Goal: Check status: Check status

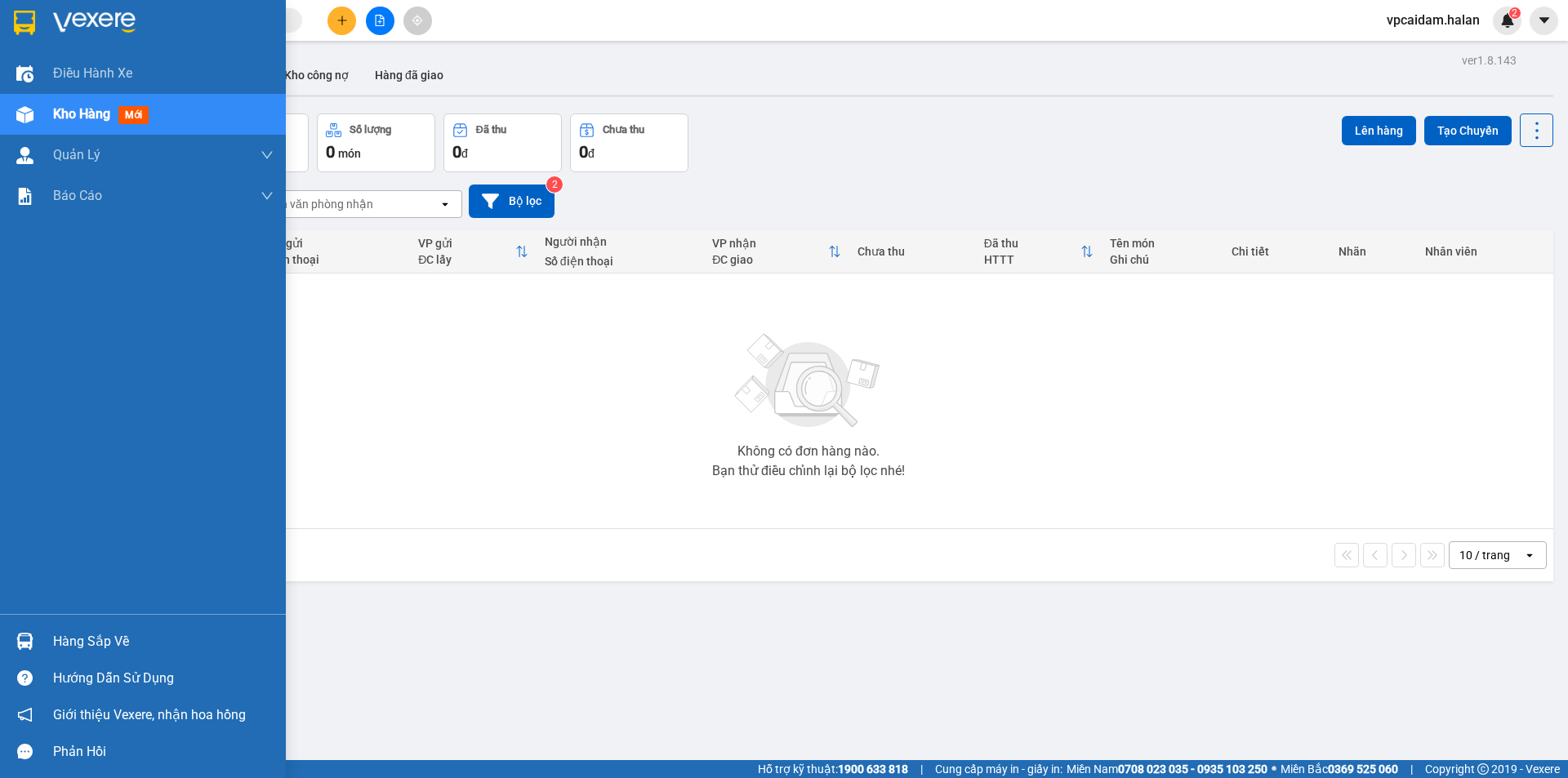
click at [104, 643] on div "Hàng sắp về" at bounding box center [163, 641] width 221 height 25
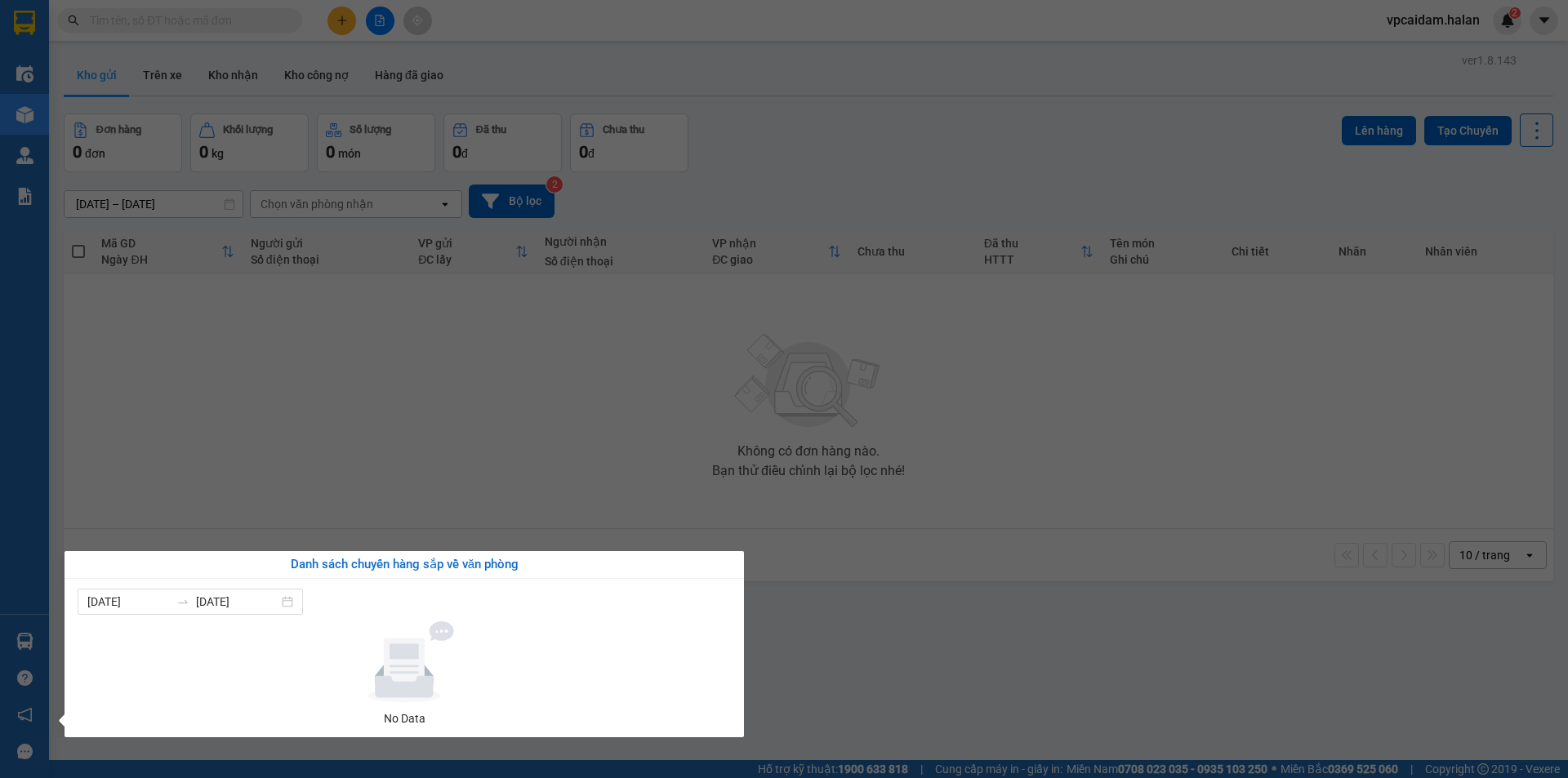
click at [630, 398] on section "Kết quả tìm kiếm ( 0 ) Bộ lọc No Data vpcaidam.halan 2 Điều hành xe Kho hàng mớ…" at bounding box center [784, 389] width 1568 height 778
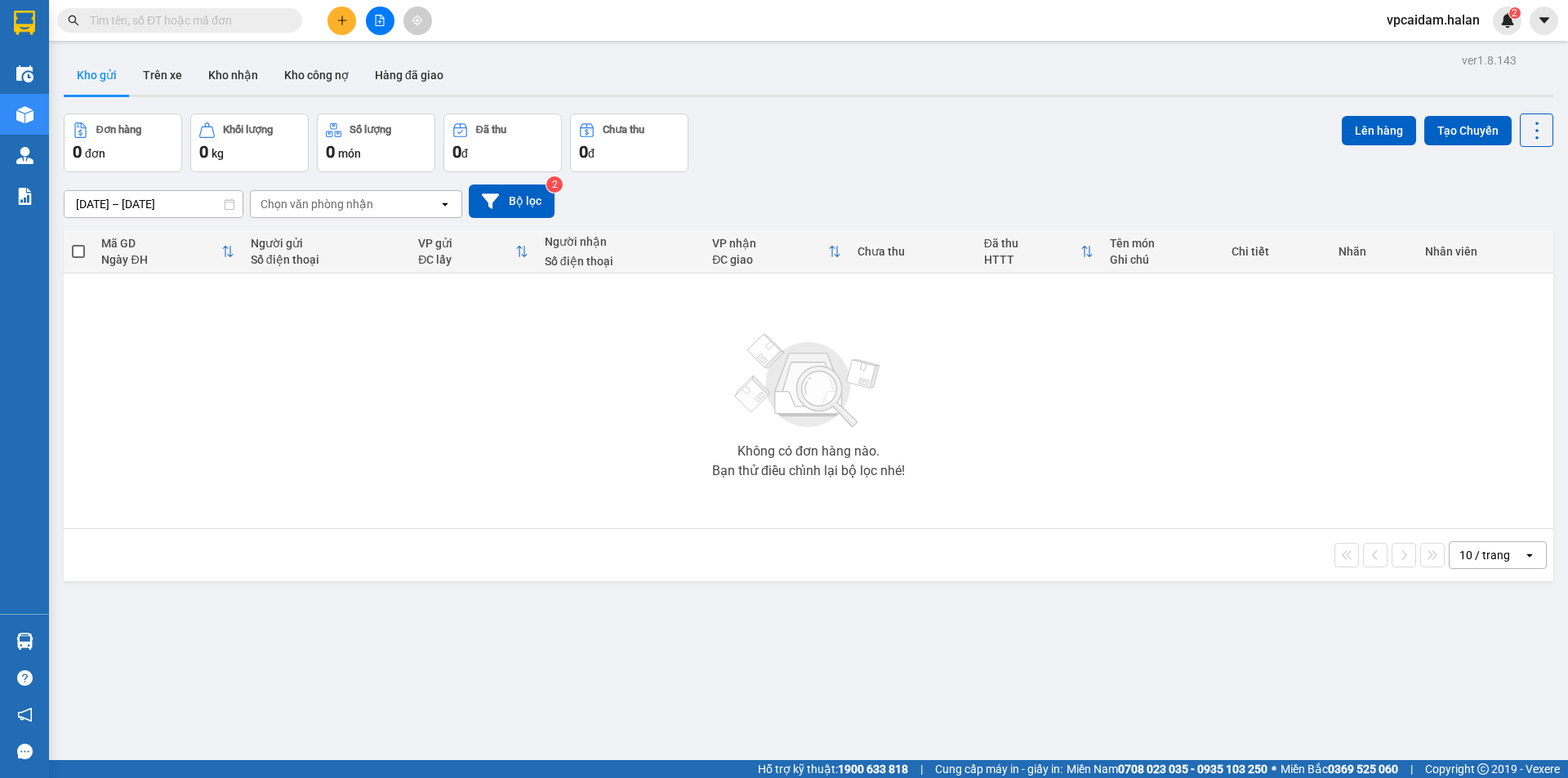
click at [1535, 463] on td "Không có đơn hàng nào. Bạn thử điều chỉnh lại bộ lọc nhé!" at bounding box center [808, 401] width 1489 height 256
click at [800, 470] on div "Bạn thử điều chỉnh lại bộ lọc nhé!" at bounding box center [808, 470] width 192 height 13
drag, startPoint x: 1038, startPoint y: 583, endPoint x: 1009, endPoint y: 574, distance: 30.4
click at [1038, 583] on div "ver 1.8.143 Kho gửi Trên xe Kho nhận Kho công nợ Hàng đã giao Đơn hàng 0 đơn Kh…" at bounding box center [808, 438] width 1502 height 778
drag, startPoint x: 1356, startPoint y: 316, endPoint x: 1369, endPoint y: 369, distance: 54.6
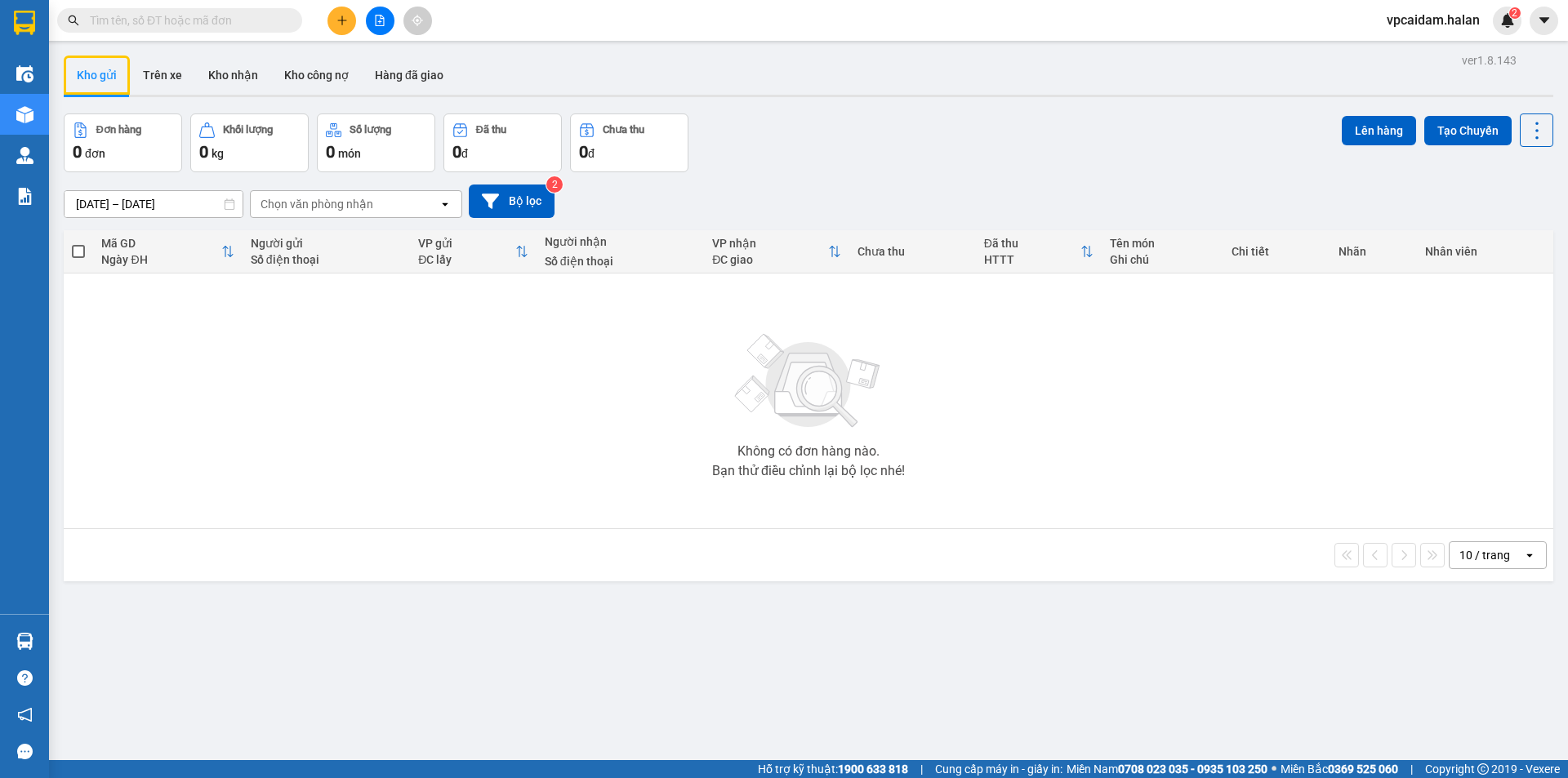
click at [1366, 358] on div "Không có đơn hàng nào. Bạn thử điều chỉnh lại bộ lọc nhé!" at bounding box center [808, 400] width 1473 height 245
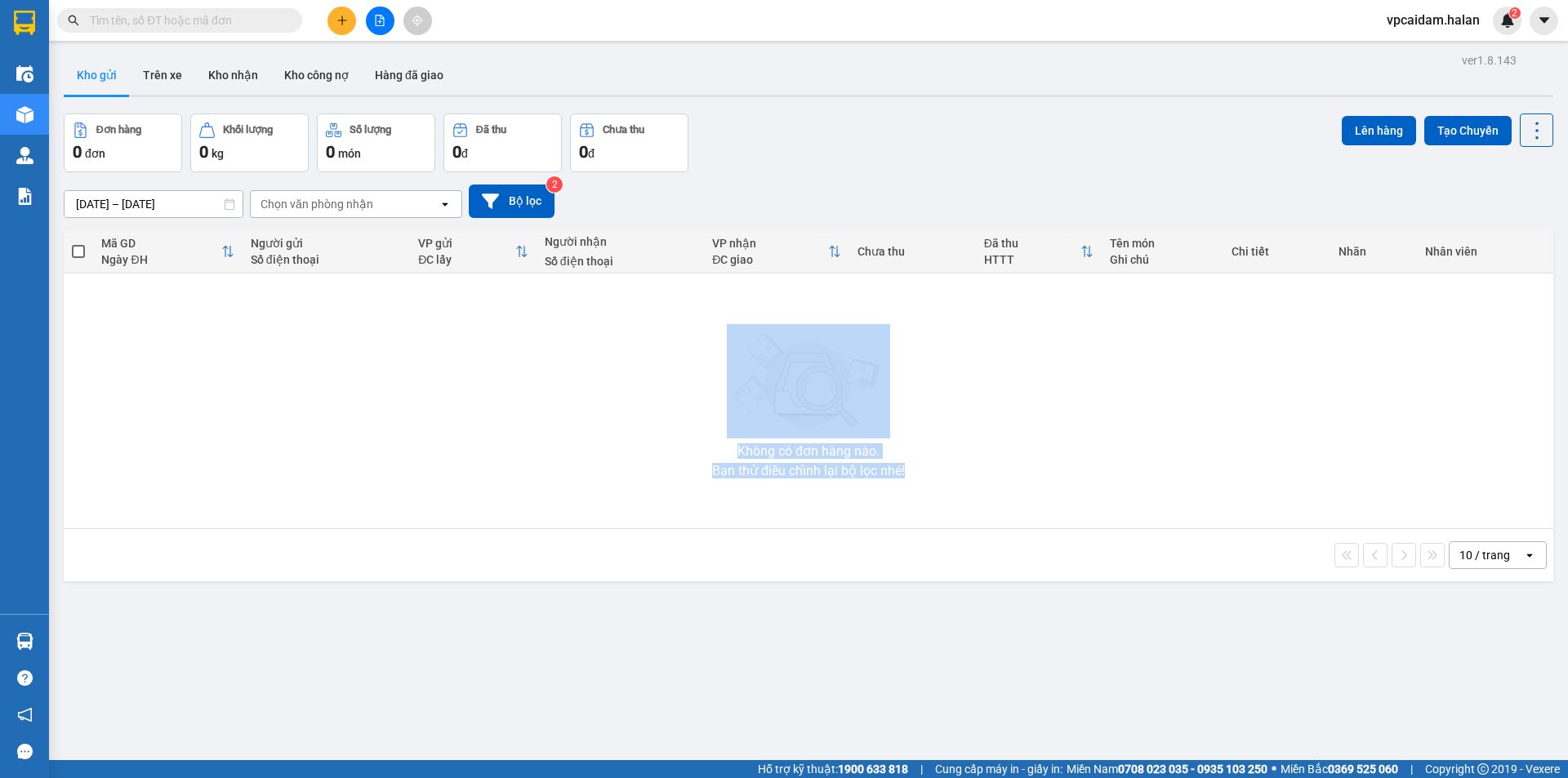
click at [1291, 451] on div "Không có đơn hàng nào. Bạn thử điều chỉnh lại bộ lọc nhé!" at bounding box center [808, 400] width 1473 height 245
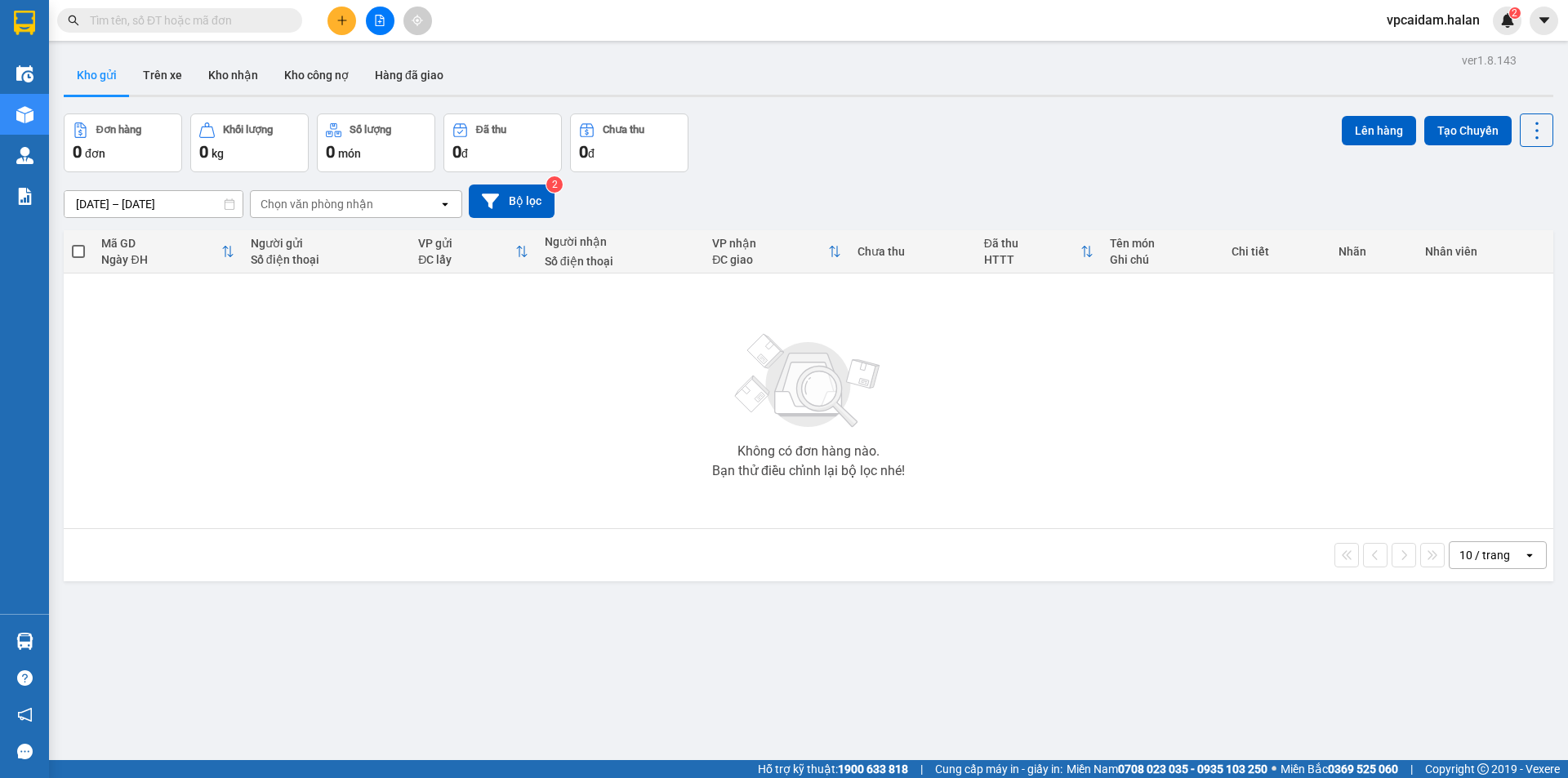
click at [1293, 451] on div "Không có đơn hàng nào. Bạn thử điều chỉnh lại bộ lọc nhé!" at bounding box center [808, 400] width 1473 height 245
